Goal: Use online tool/utility: Utilize a website feature to perform a specific function

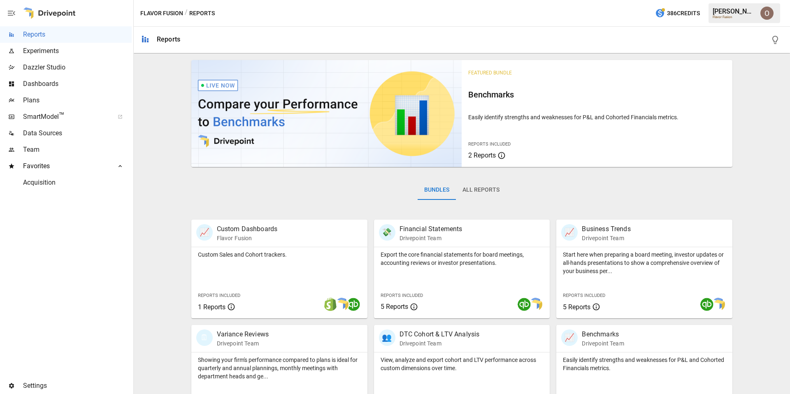
click at [40, 99] on span "Plans" at bounding box center [77, 100] width 109 height 10
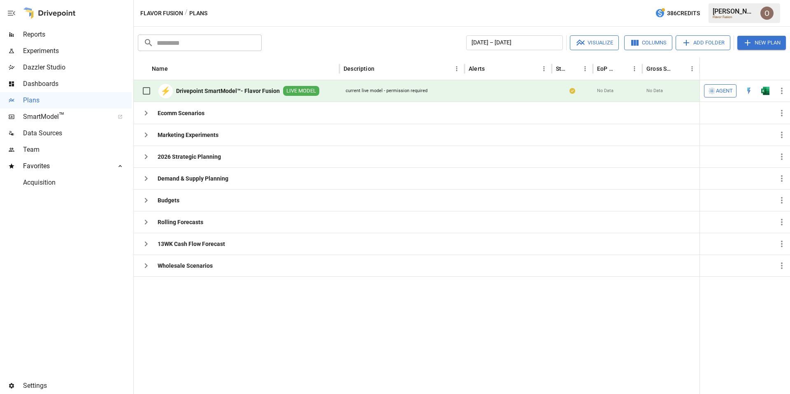
click at [722, 91] on span "Agent" at bounding box center [724, 90] width 17 height 9
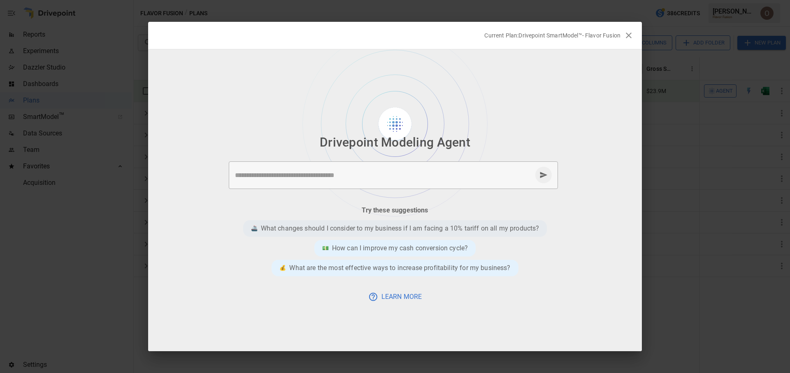
click at [367, 228] on p "What changes should I consider to my business if I am facing a 10% tariff on al…" at bounding box center [400, 228] width 278 height 10
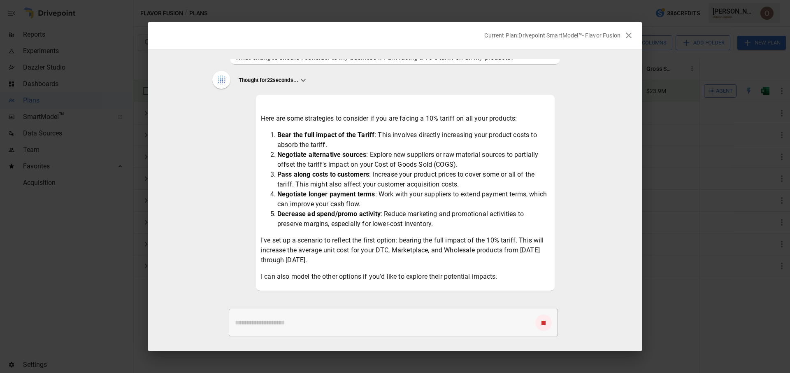
scroll to position [28, 0]
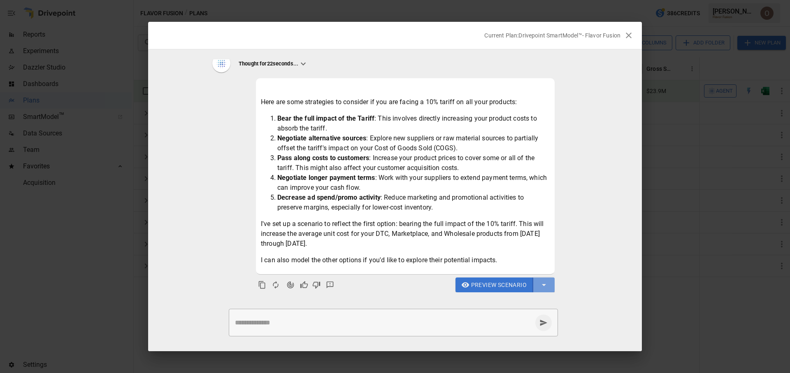
click at [543, 284] on icon "button" at bounding box center [544, 285] width 4 height 2
click at [483, 284] on div at bounding box center [395, 186] width 790 height 373
click at [492, 284] on span "Preview Scenario" at bounding box center [499, 285] width 56 height 10
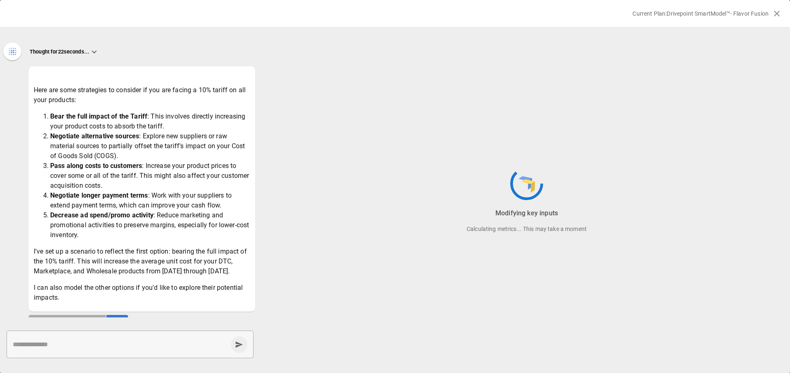
click at [67, 345] on textarea at bounding box center [120, 343] width 215 height 9
paste textarea "**********"
type textarea "**********"
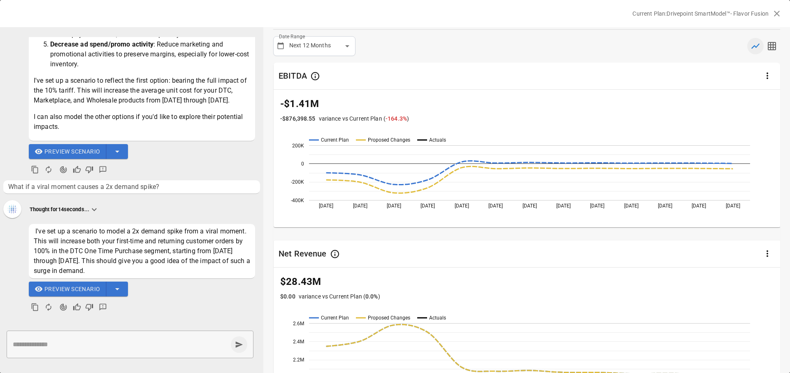
scroll to position [0, 0]
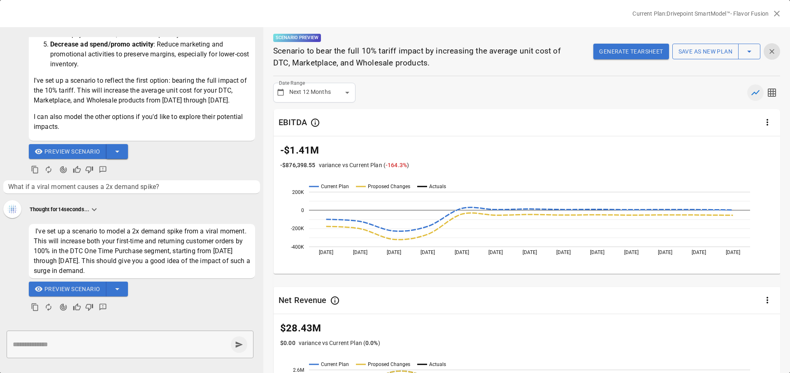
click at [120, 153] on icon "button" at bounding box center [117, 151] width 10 height 10
click at [165, 157] on div at bounding box center [395, 186] width 790 height 373
click at [69, 288] on span "Preview Scenario" at bounding box center [72, 289] width 56 height 10
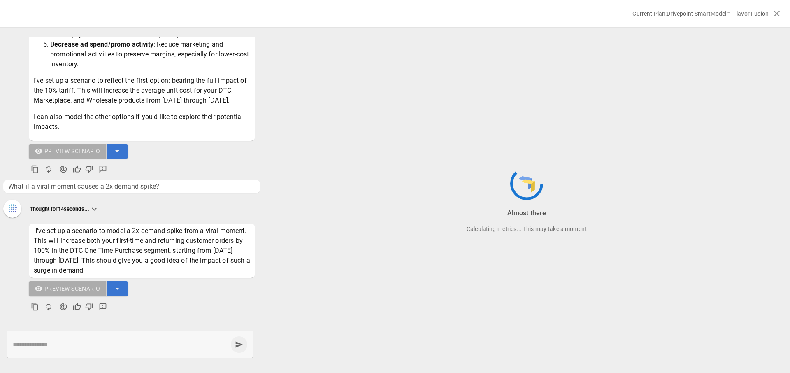
click at [79, 342] on textarea at bounding box center [120, 343] width 215 height 9
paste textarea "**********"
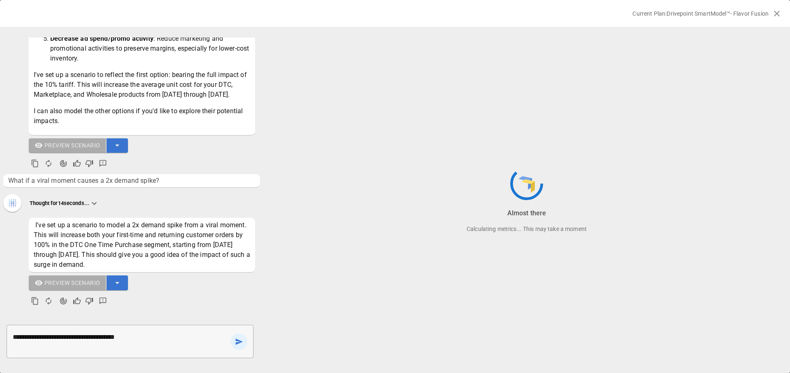
type textarea "**********"
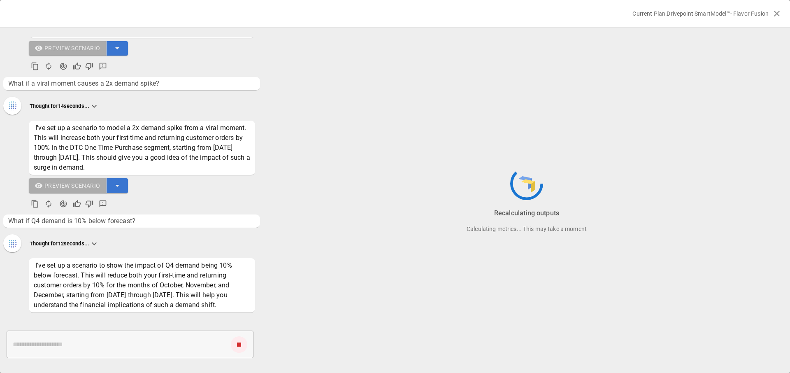
scroll to position [345, 0]
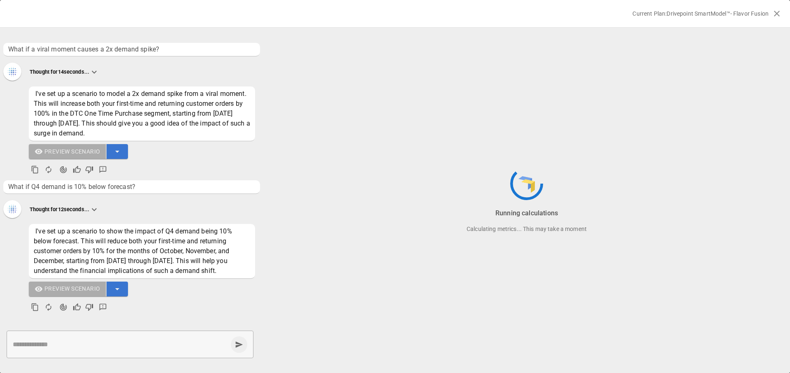
click at [72, 346] on textarea at bounding box center [120, 343] width 215 height 9
paste textarea "**********"
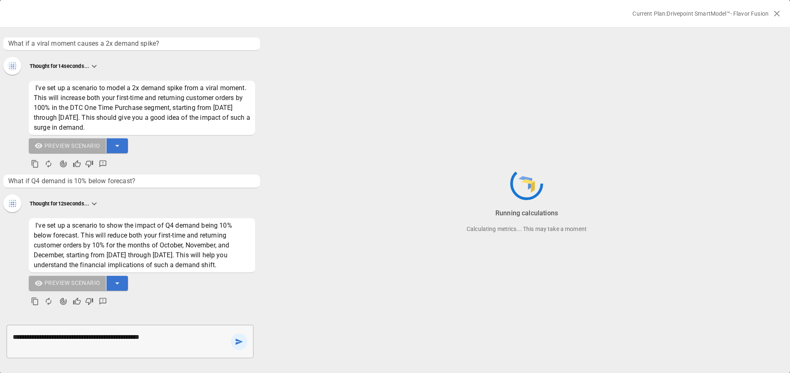
type textarea "**********"
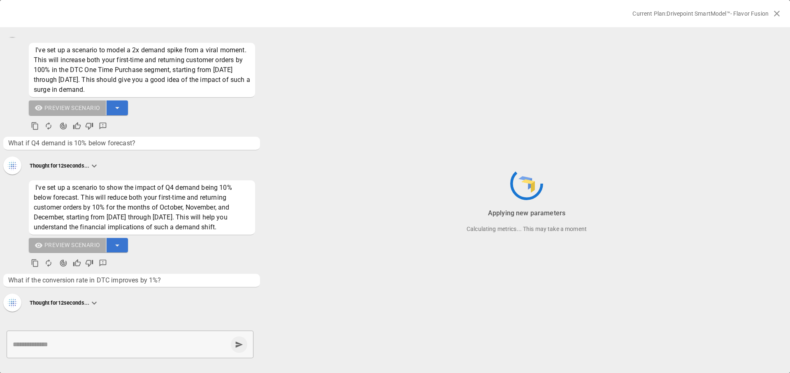
scroll to position [415, 0]
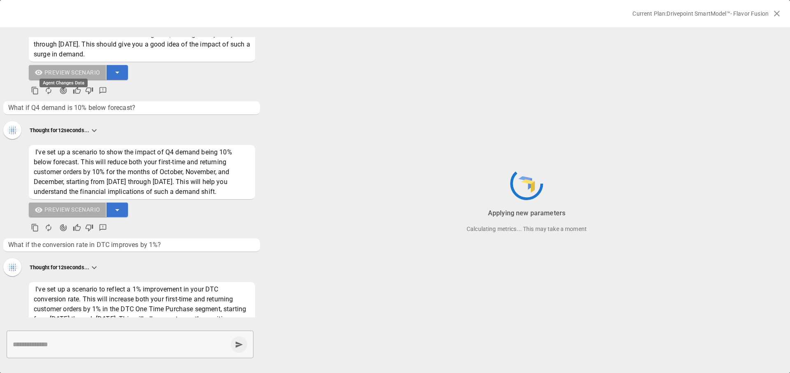
click at [65, 94] on icon "Agent Changes Data" at bounding box center [63, 90] width 7 height 7
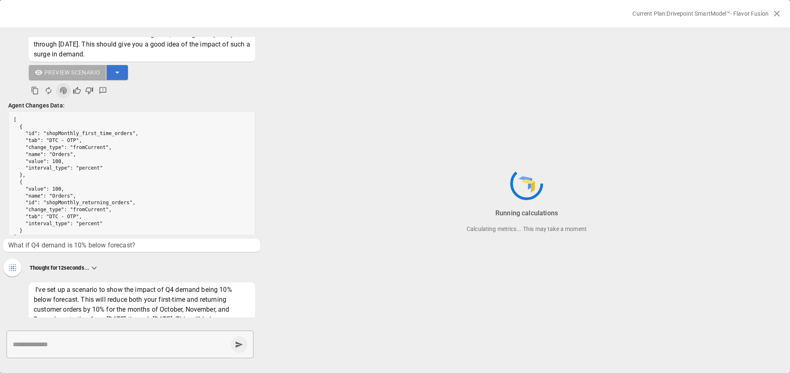
scroll to position [0, 0]
click at [777, 13] on icon "button" at bounding box center [776, 14] width 10 height 10
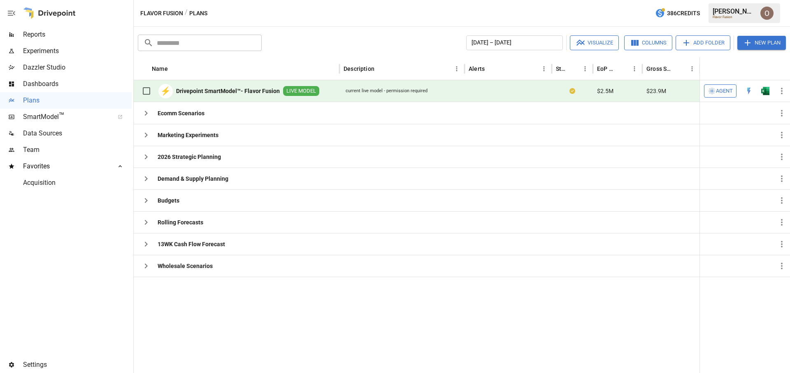
click at [727, 93] on span "Agent" at bounding box center [724, 90] width 17 height 9
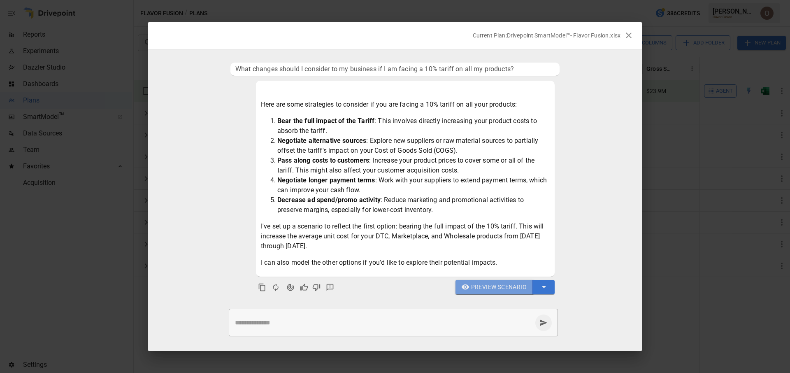
click at [477, 282] on span "Preview Scenario" at bounding box center [499, 287] width 56 height 10
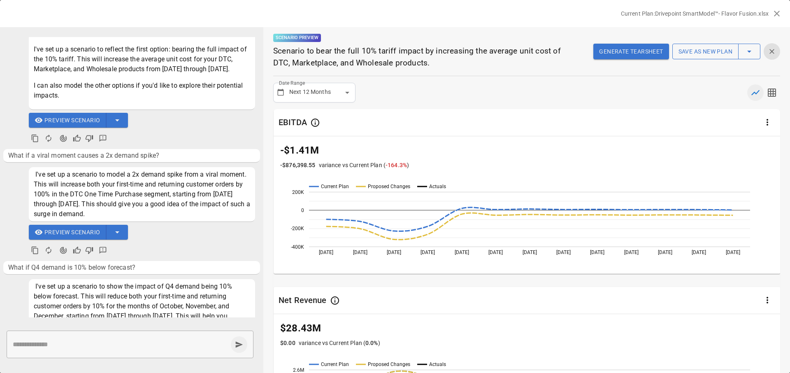
scroll to position [224, 0]
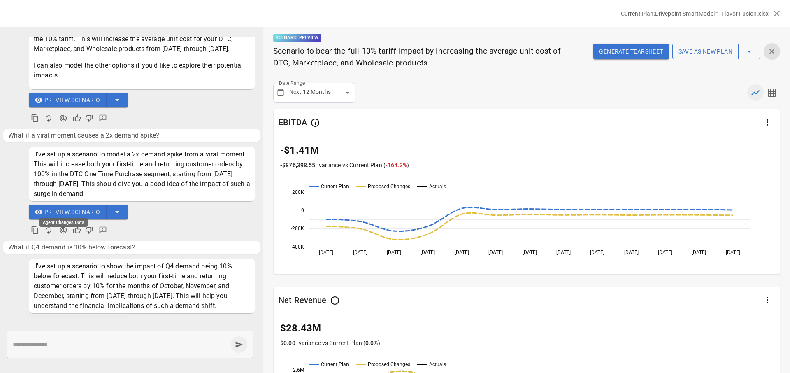
click at [62, 233] on icon "Agent Changes Data" at bounding box center [63, 229] width 7 height 7
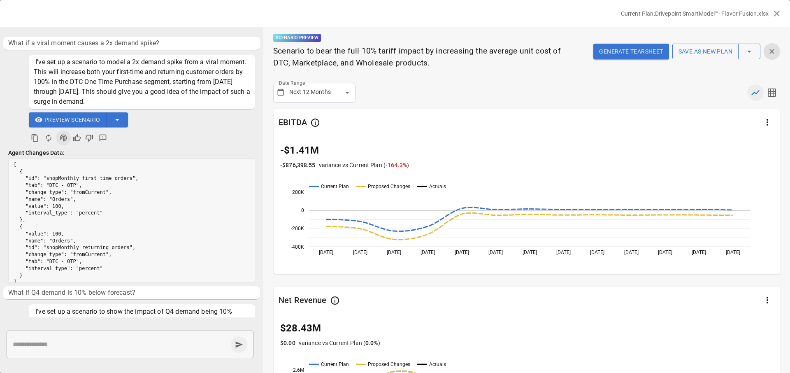
scroll to position [0, 0]
click at [63, 142] on icon "Agent Changes Data" at bounding box center [63, 138] width 8 height 8
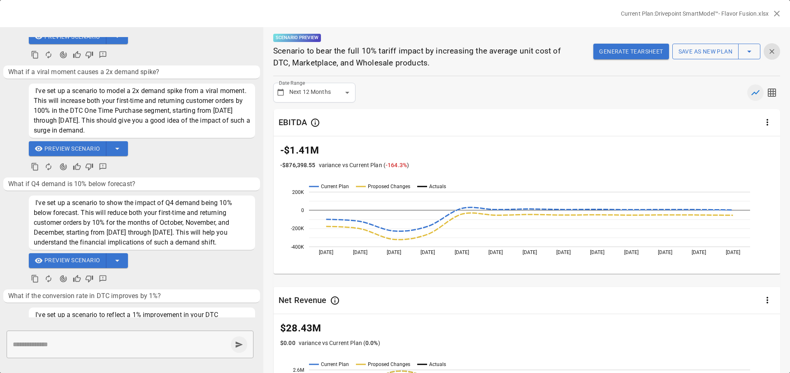
scroll to position [288, 0]
click at [89, 170] on icon "Bad Response" at bounding box center [89, 166] width 8 height 8
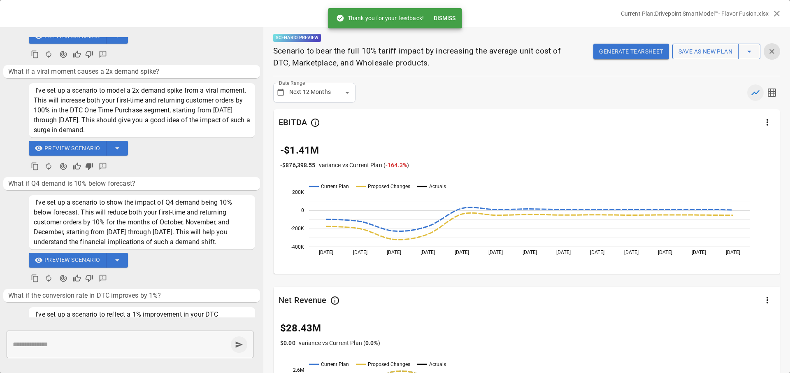
click at [453, 19] on button "Dismiss" at bounding box center [444, 18] width 28 height 15
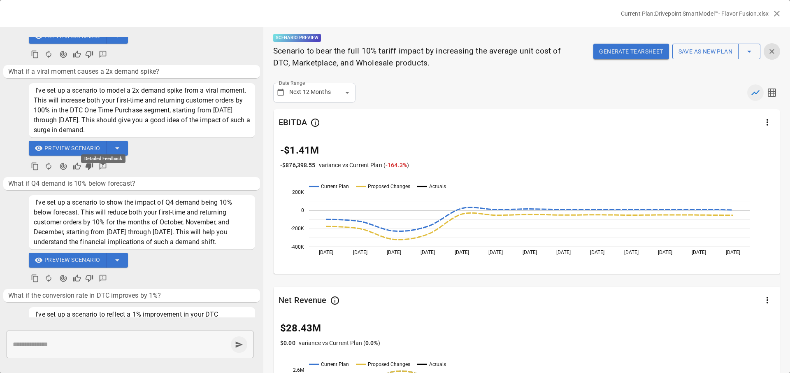
click at [104, 170] on icon "Detailed Feedback" at bounding box center [103, 166] width 8 height 8
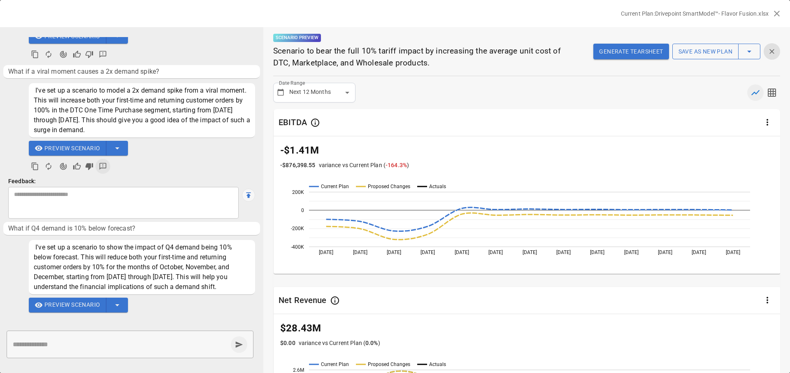
click at [54, 209] on textarea at bounding box center [123, 202] width 219 height 25
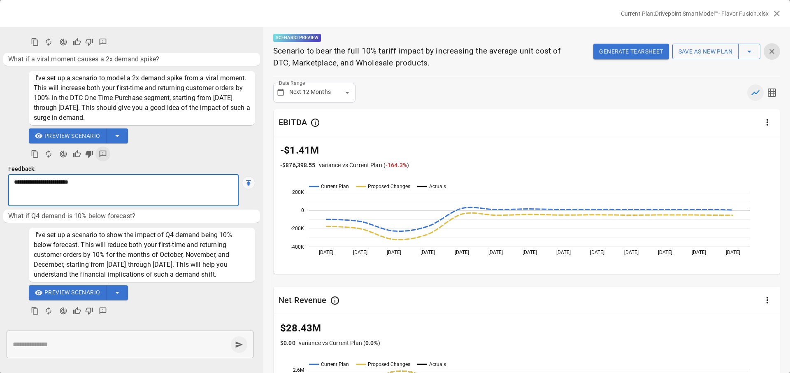
scroll to position [302, 0]
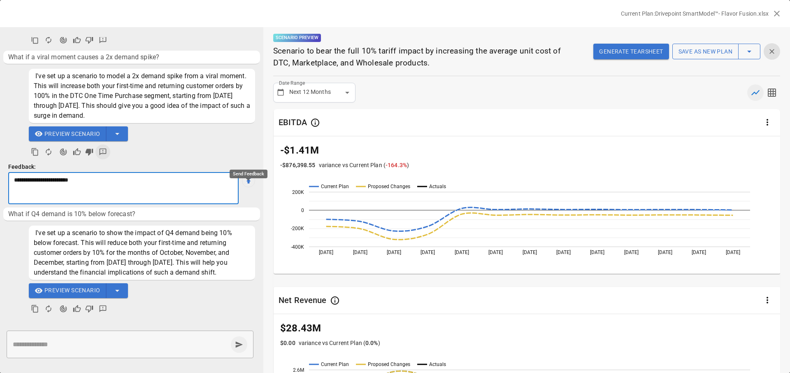
type textarea "**********"
click at [249, 183] on icon "Send Feedback" at bounding box center [248, 180] width 5 height 5
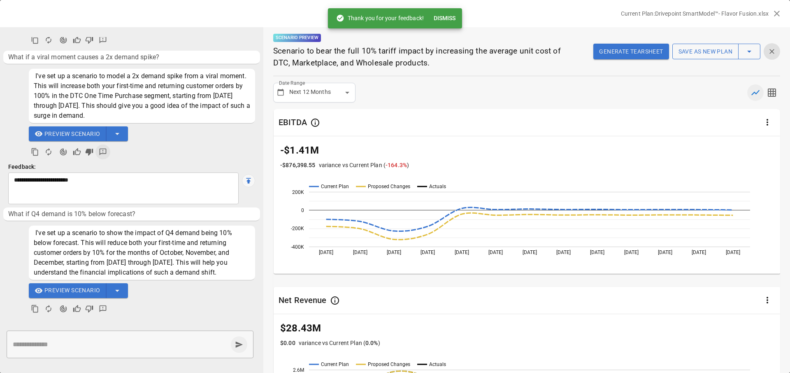
click at [442, 17] on button "Dismiss" at bounding box center [444, 18] width 28 height 15
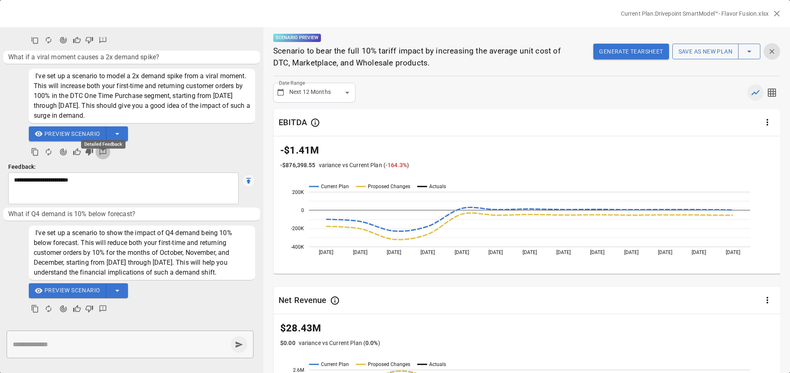
click at [101, 156] on icon "Detailed Feedback" at bounding box center [103, 152] width 8 height 8
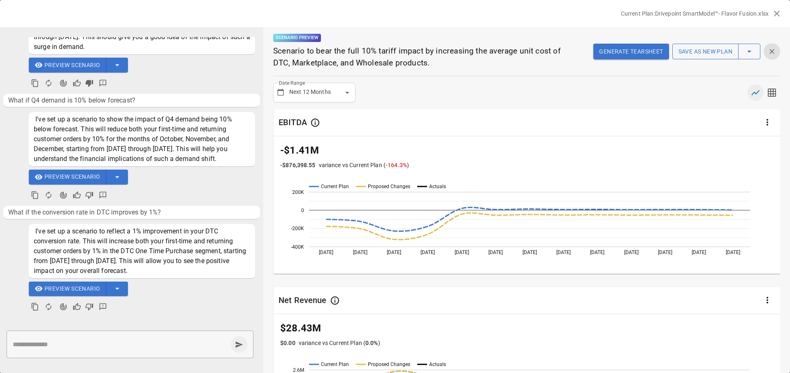
scroll to position [380, 0]
click at [74, 286] on span "Preview Scenario" at bounding box center [72, 288] width 56 height 10
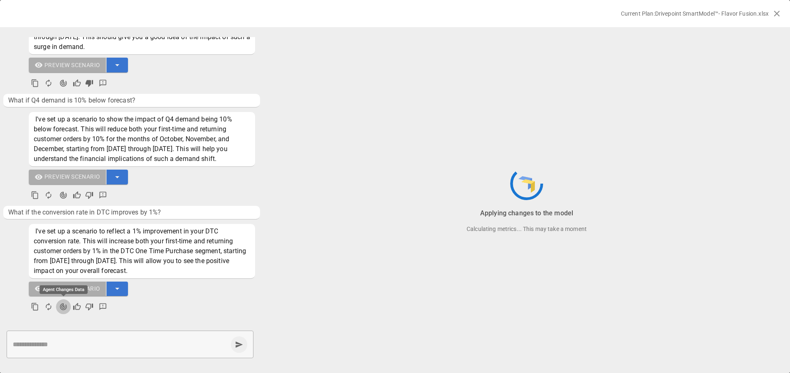
click at [61, 304] on icon "Agent Changes Data" at bounding box center [63, 306] width 7 height 7
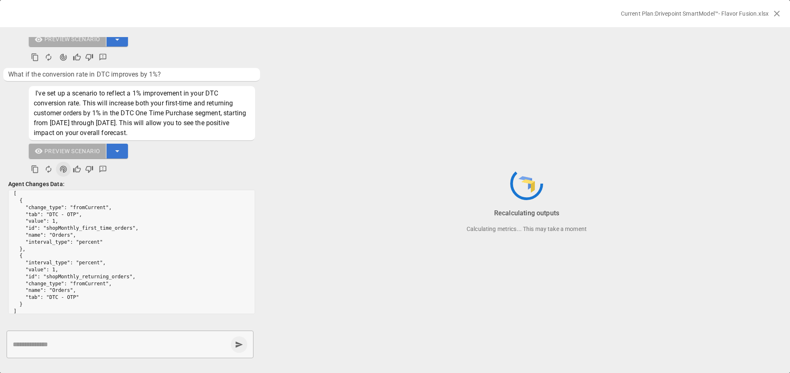
scroll to position [0, 0]
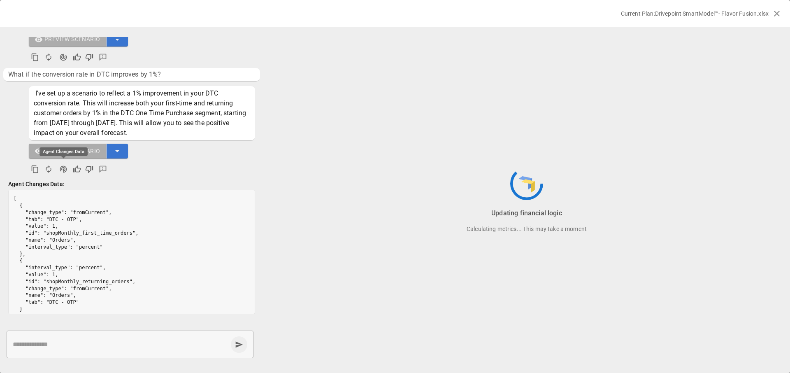
click at [63, 171] on icon "Agent Changes Data" at bounding box center [63, 169] width 8 height 8
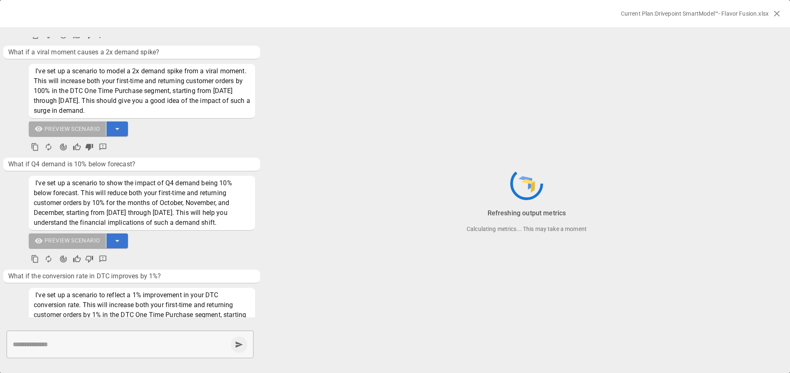
scroll to position [381, 0]
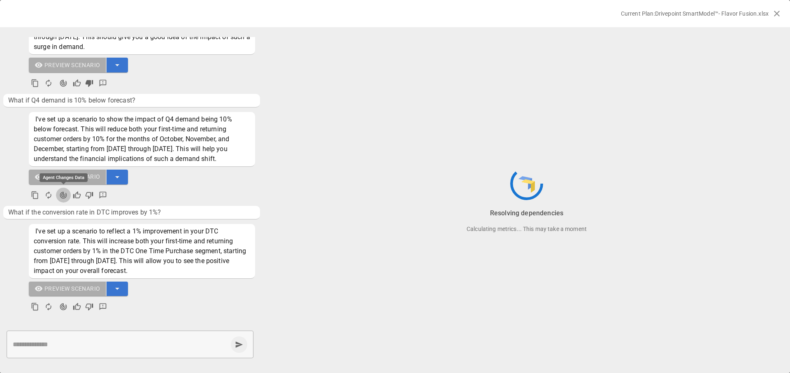
click at [64, 195] on icon "Agent Changes Data" at bounding box center [63, 195] width 8 height 8
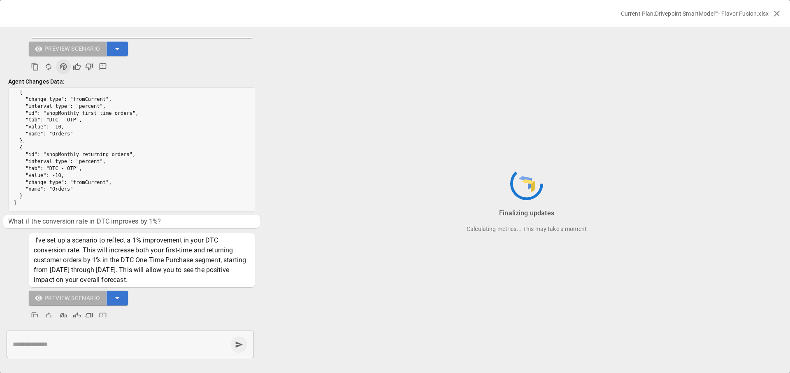
scroll to position [518, 0]
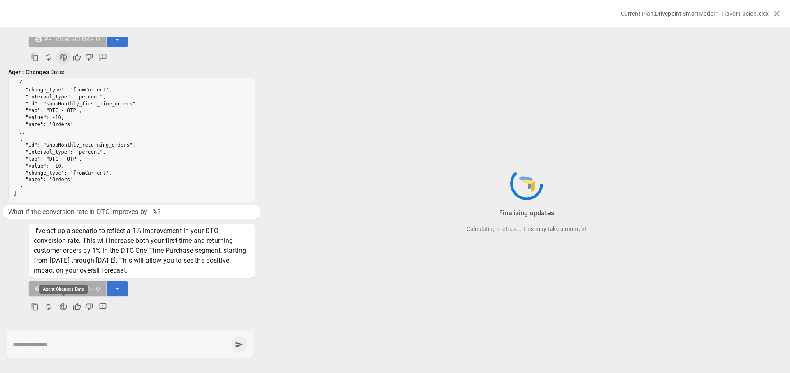
click at [63, 305] on icon "Agent Changes Data" at bounding box center [63, 306] width 7 height 7
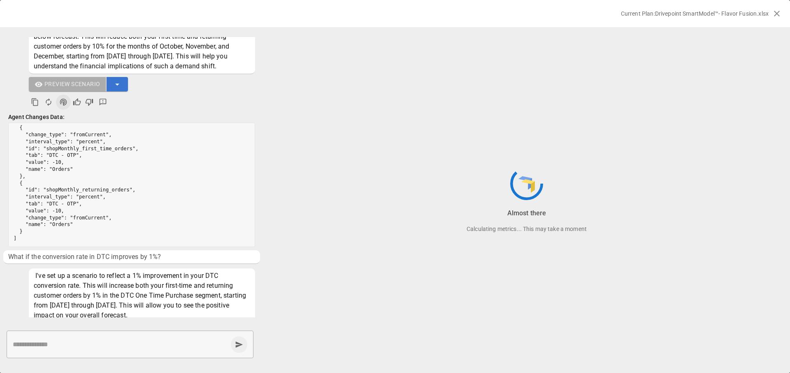
scroll to position [0, 0]
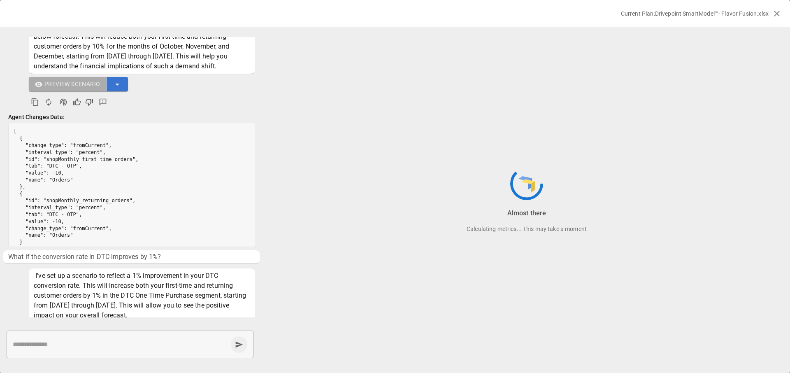
click at [64, 106] on icon "Agent Changes Data" at bounding box center [63, 102] width 7 height 7
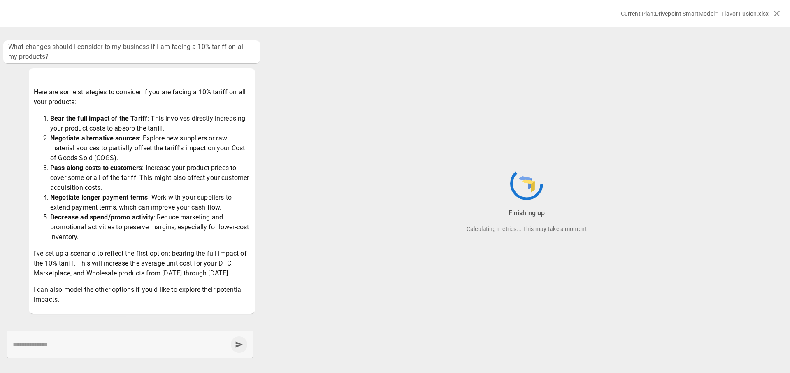
click at [775, 15] on icon "button" at bounding box center [776, 14] width 10 height 10
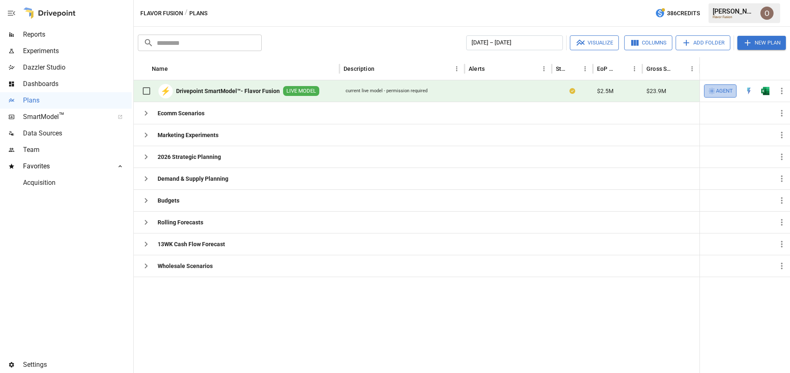
click at [723, 90] on span "Agent" at bounding box center [724, 90] width 17 height 9
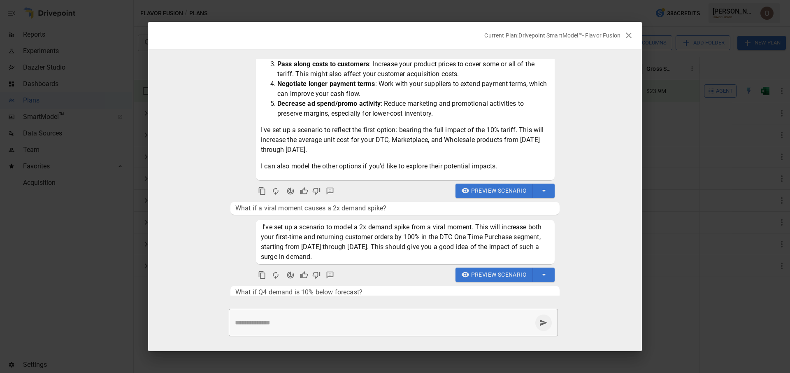
scroll to position [113, 0]
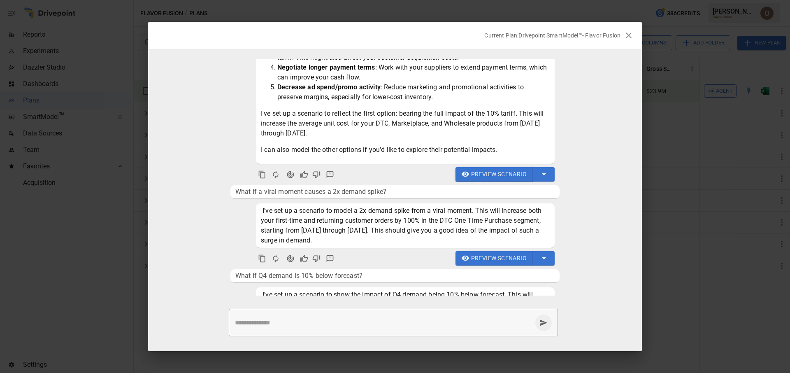
click at [483, 171] on span "Preview Scenario" at bounding box center [499, 174] width 56 height 10
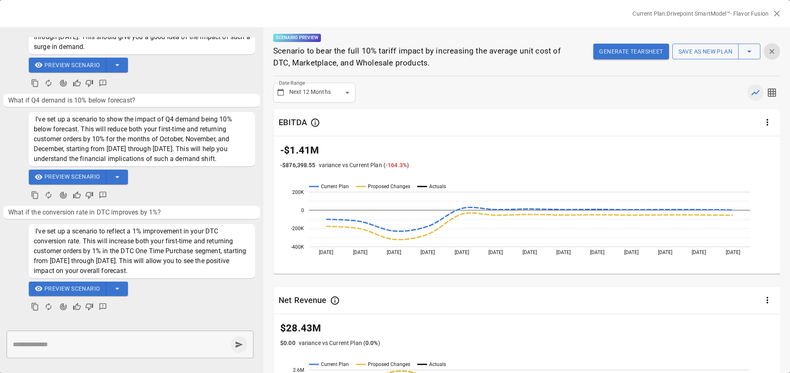
scroll to position [374, 0]
click at [65, 199] on icon "Agent Changes Data" at bounding box center [63, 195] width 8 height 8
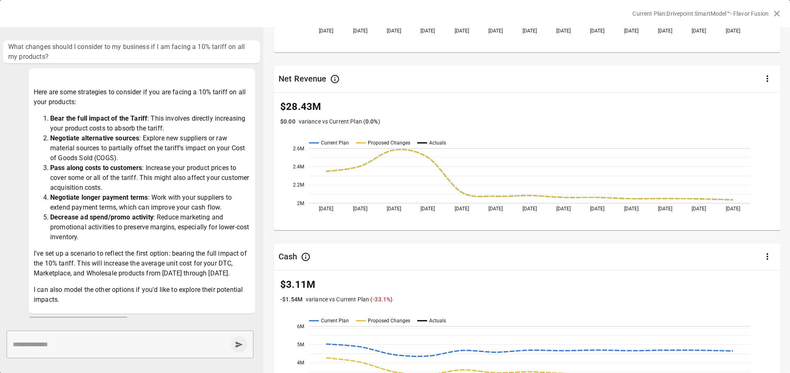
scroll to position [0, 0]
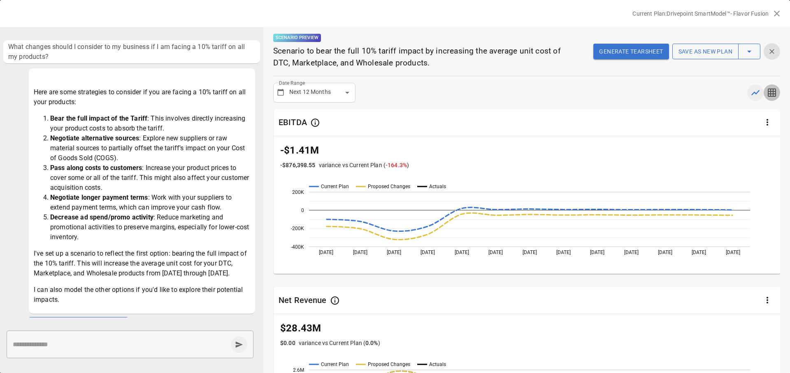
click at [773, 96] on icon "button" at bounding box center [771, 92] width 8 height 8
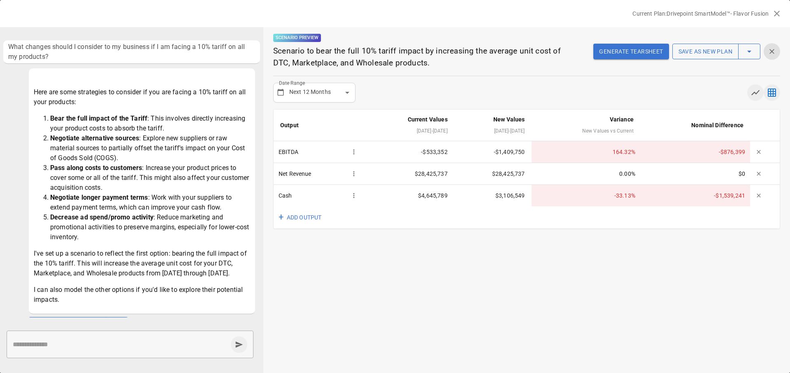
click at [757, 94] on icon "button" at bounding box center [755, 93] width 10 height 10
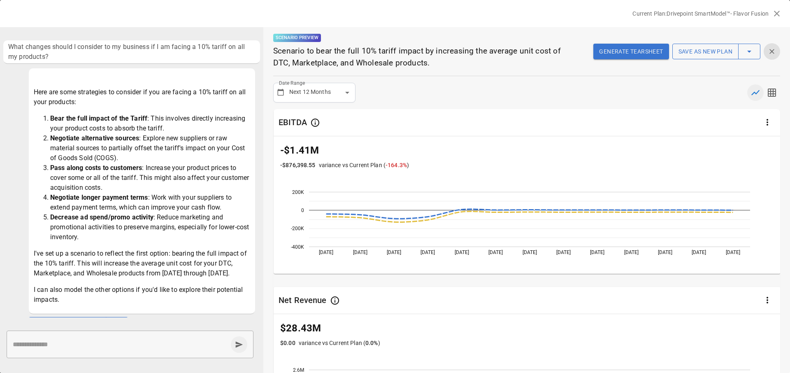
scroll to position [443, 0]
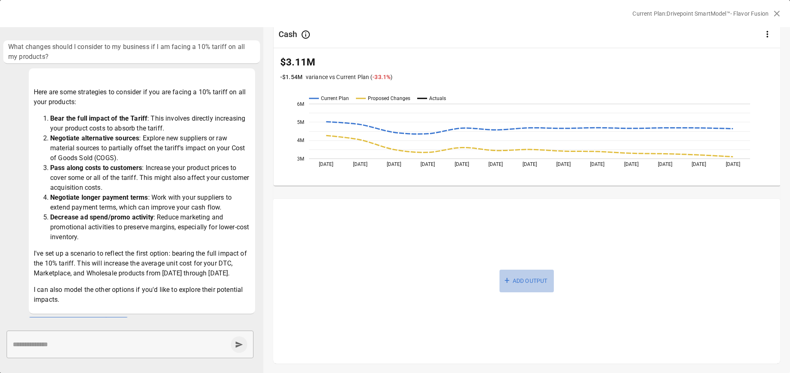
click at [534, 279] on button "+ ADD OUTPUT" at bounding box center [526, 280] width 54 height 23
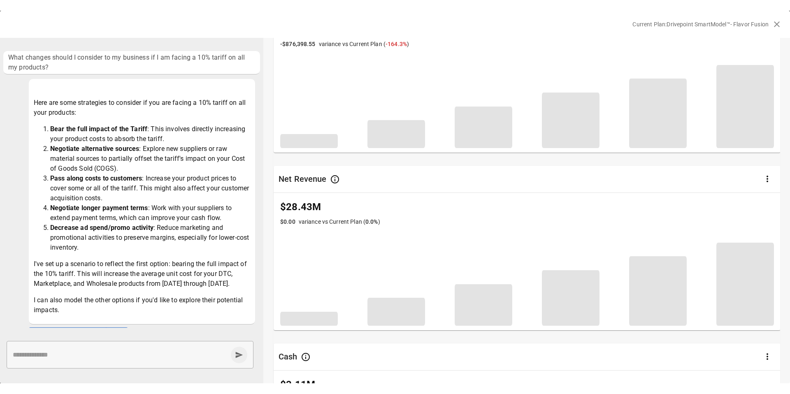
scroll to position [0, 0]
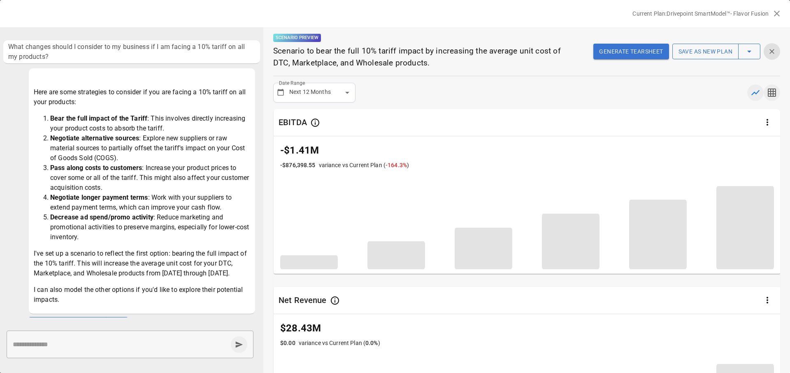
click at [772, 93] on icon "button" at bounding box center [771, 92] width 8 height 8
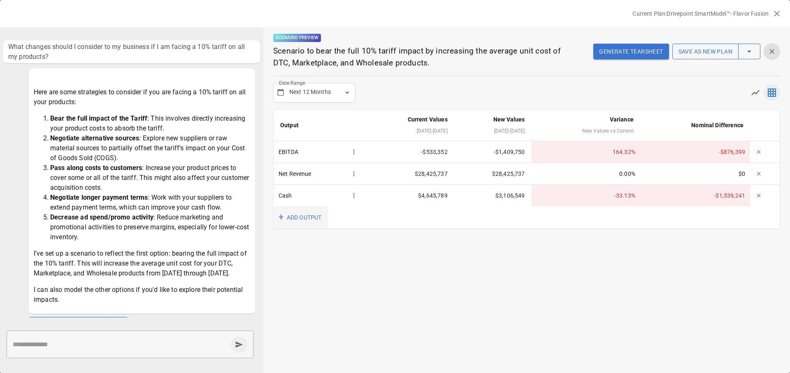
click at [307, 220] on button "+ ADD OUTPUT" at bounding box center [300, 217] width 54 height 23
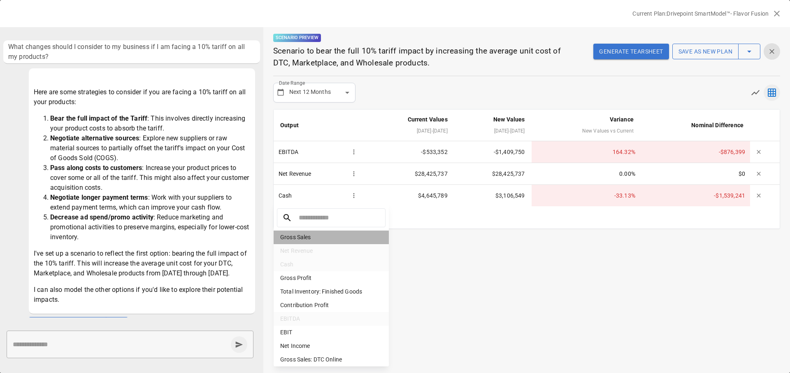
click at [304, 237] on li "Gross Sales" at bounding box center [330, 237] width 115 height 14
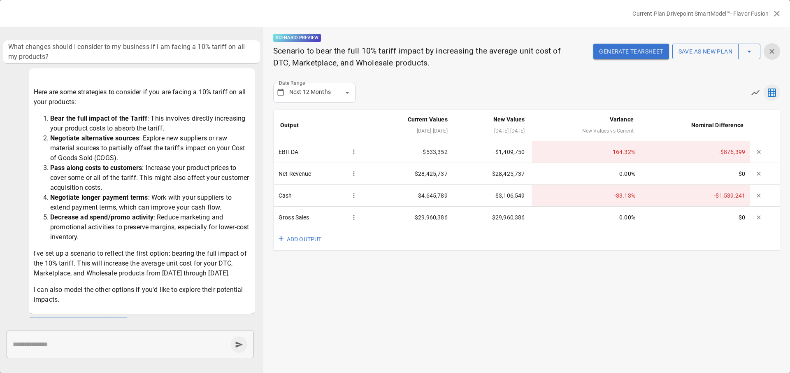
click at [634, 48] on button "Generate Tearsheet" at bounding box center [630, 52] width 75 height 16
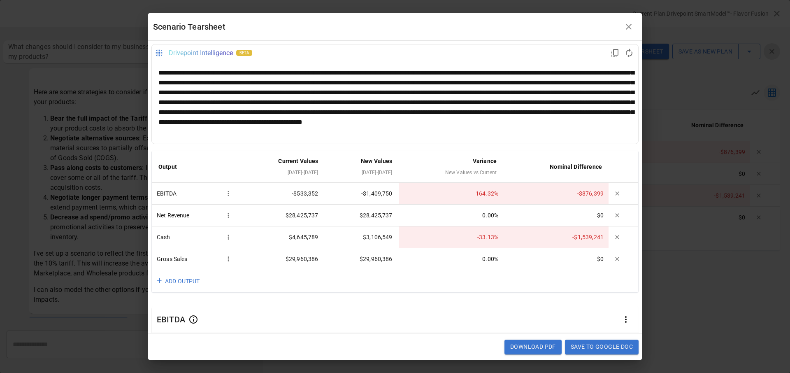
click at [628, 27] on icon "button" at bounding box center [628, 27] width 6 height 6
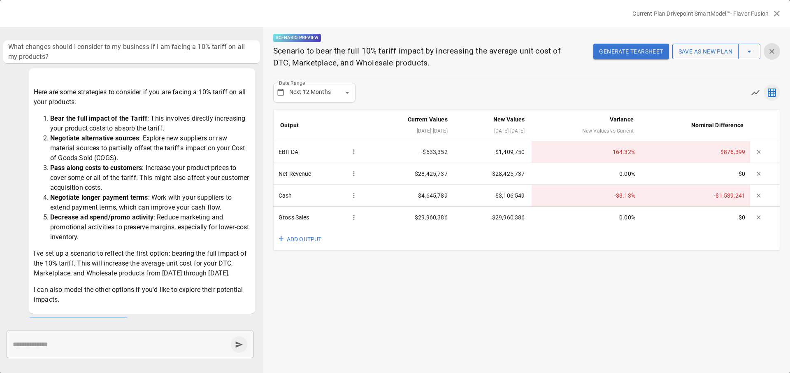
click at [772, 50] on icon "button" at bounding box center [771, 51] width 5 height 5
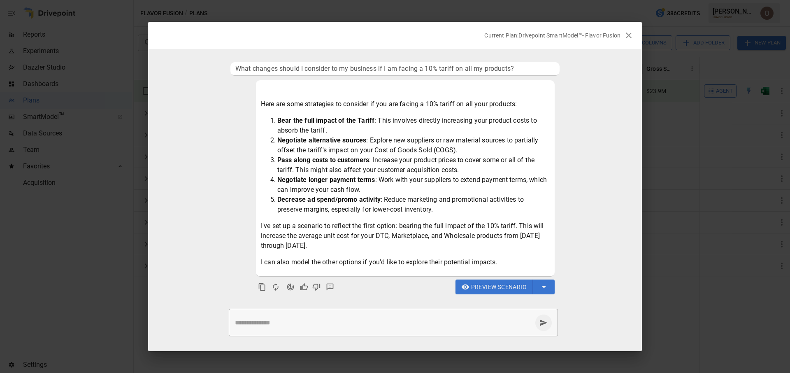
click at [628, 35] on icon "button" at bounding box center [628, 35] width 6 height 6
